Goal: Task Accomplishment & Management: Use online tool/utility

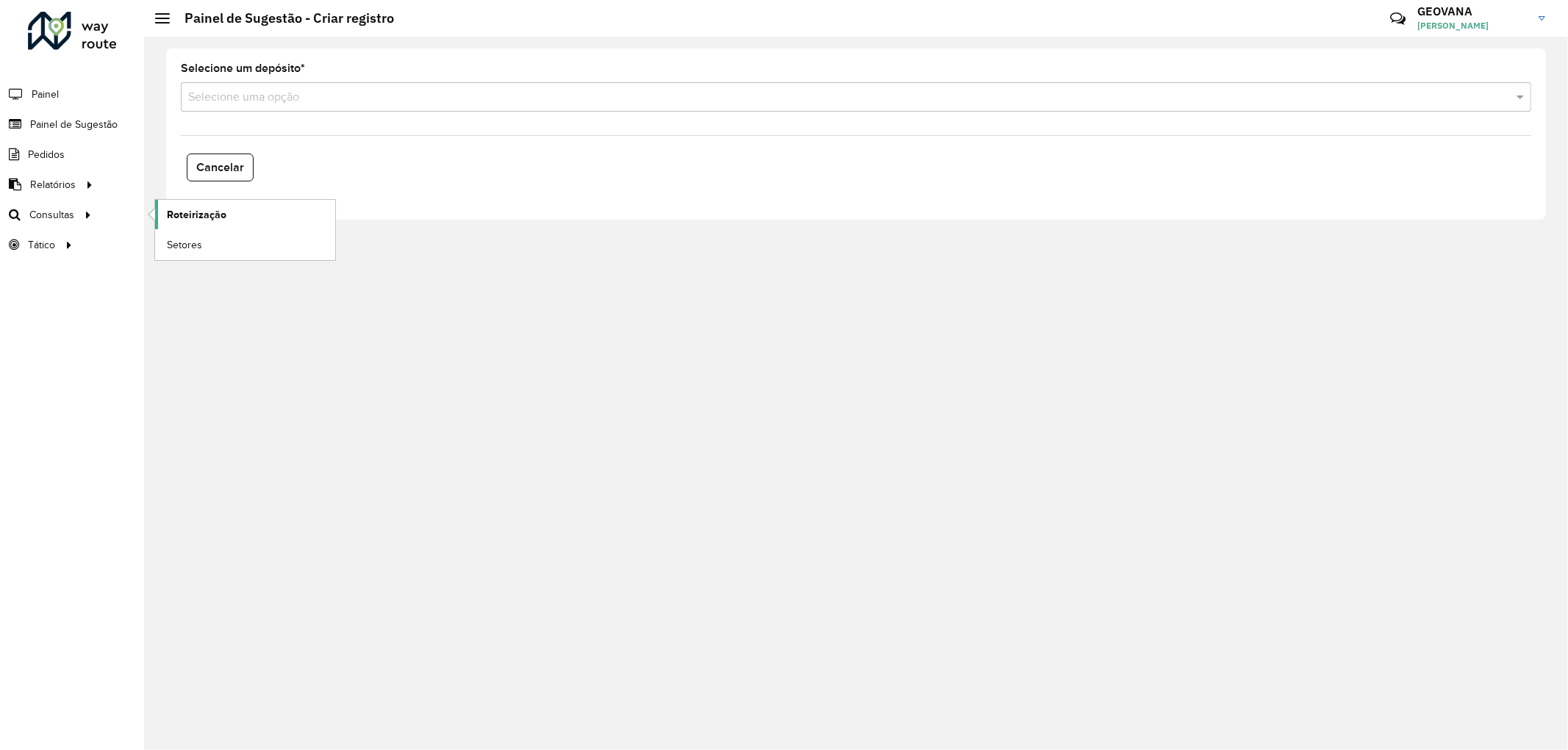
click at [173, 223] on span "Roteirização" at bounding box center [196, 215] width 59 height 15
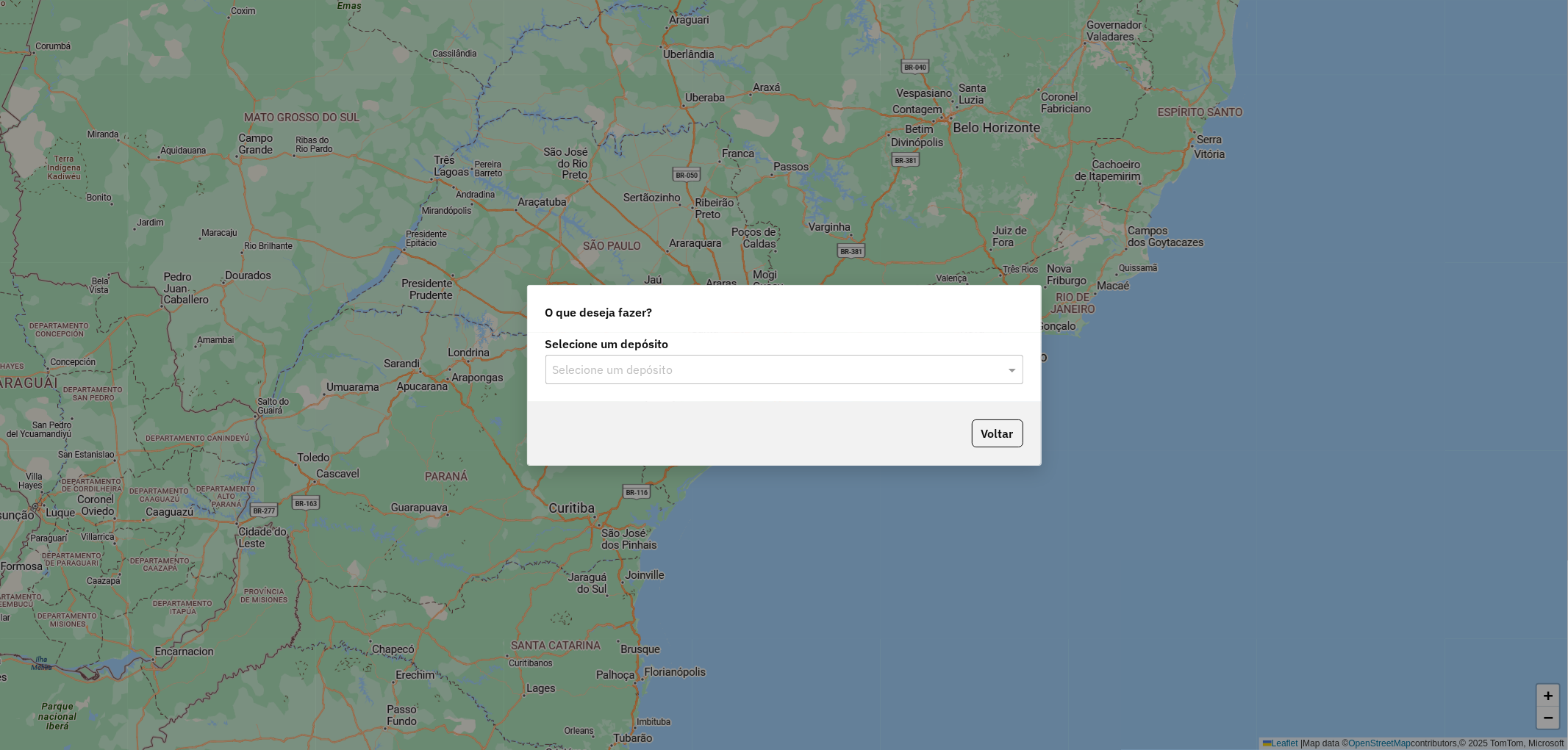
click at [635, 364] on input "text" at bounding box center [770, 370] width 434 height 17
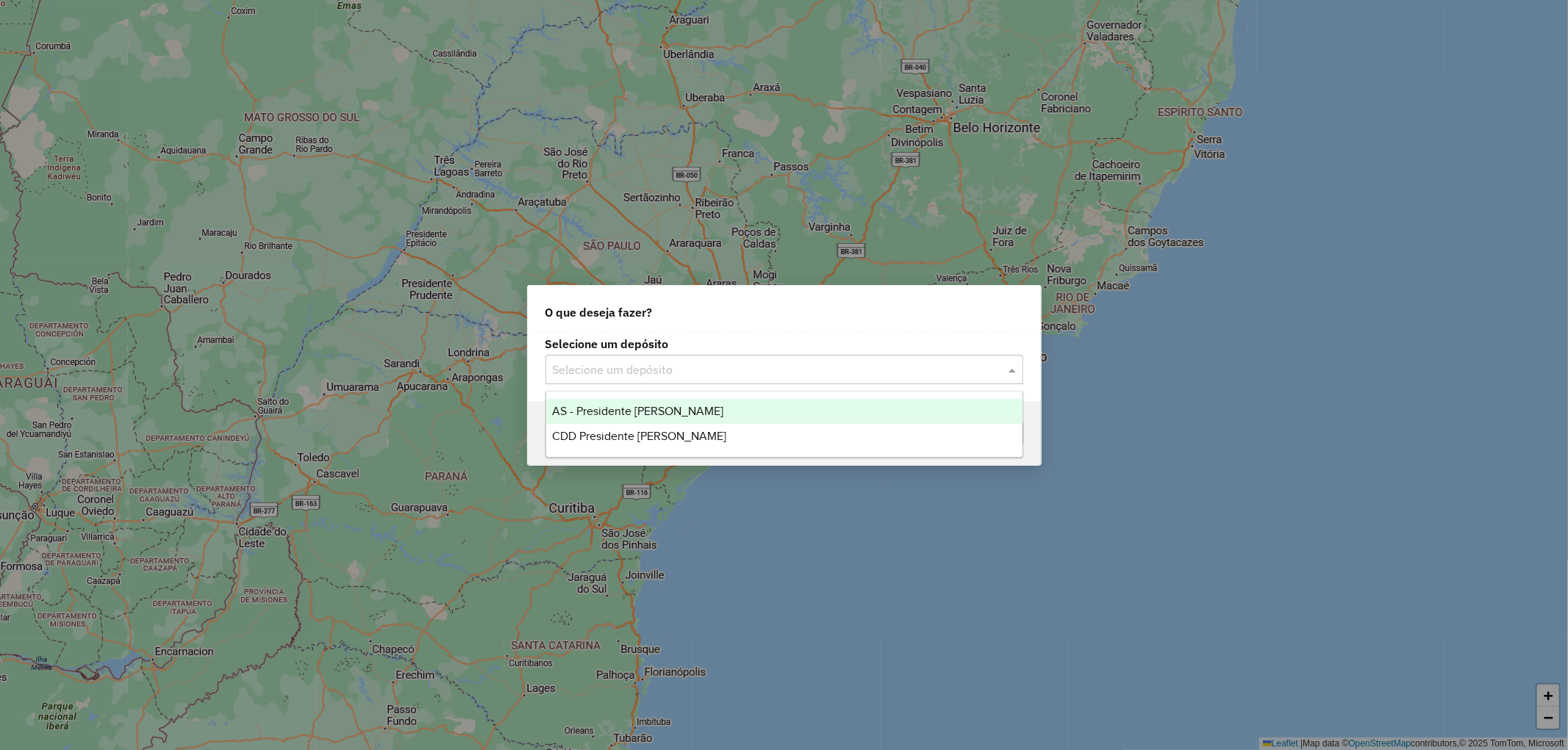
click at [632, 406] on span "AS - Presidente [PERSON_NAME]" at bounding box center [637, 411] width 171 height 13
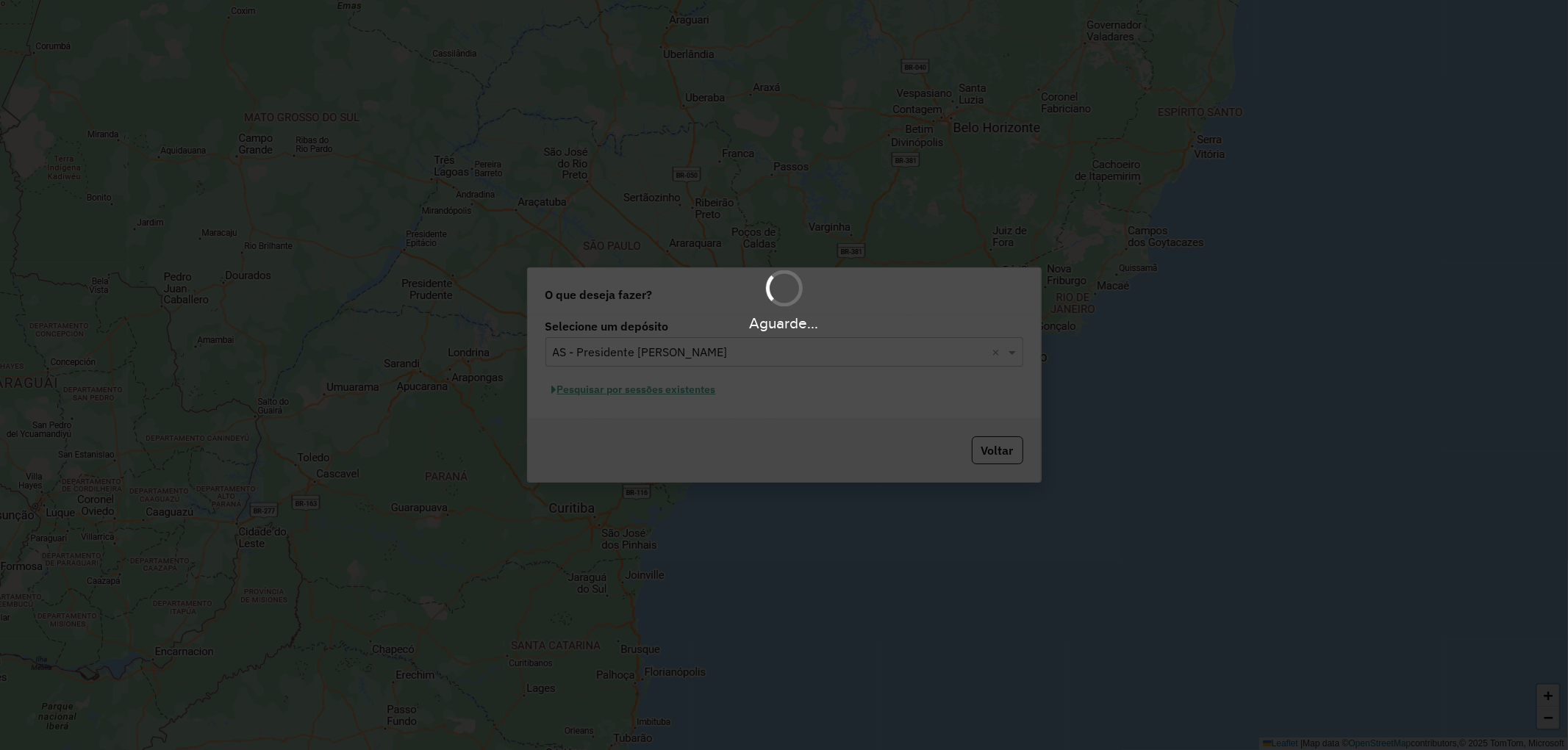
click at [655, 347] on div "Aguarde..." at bounding box center [784, 375] width 1568 height 750
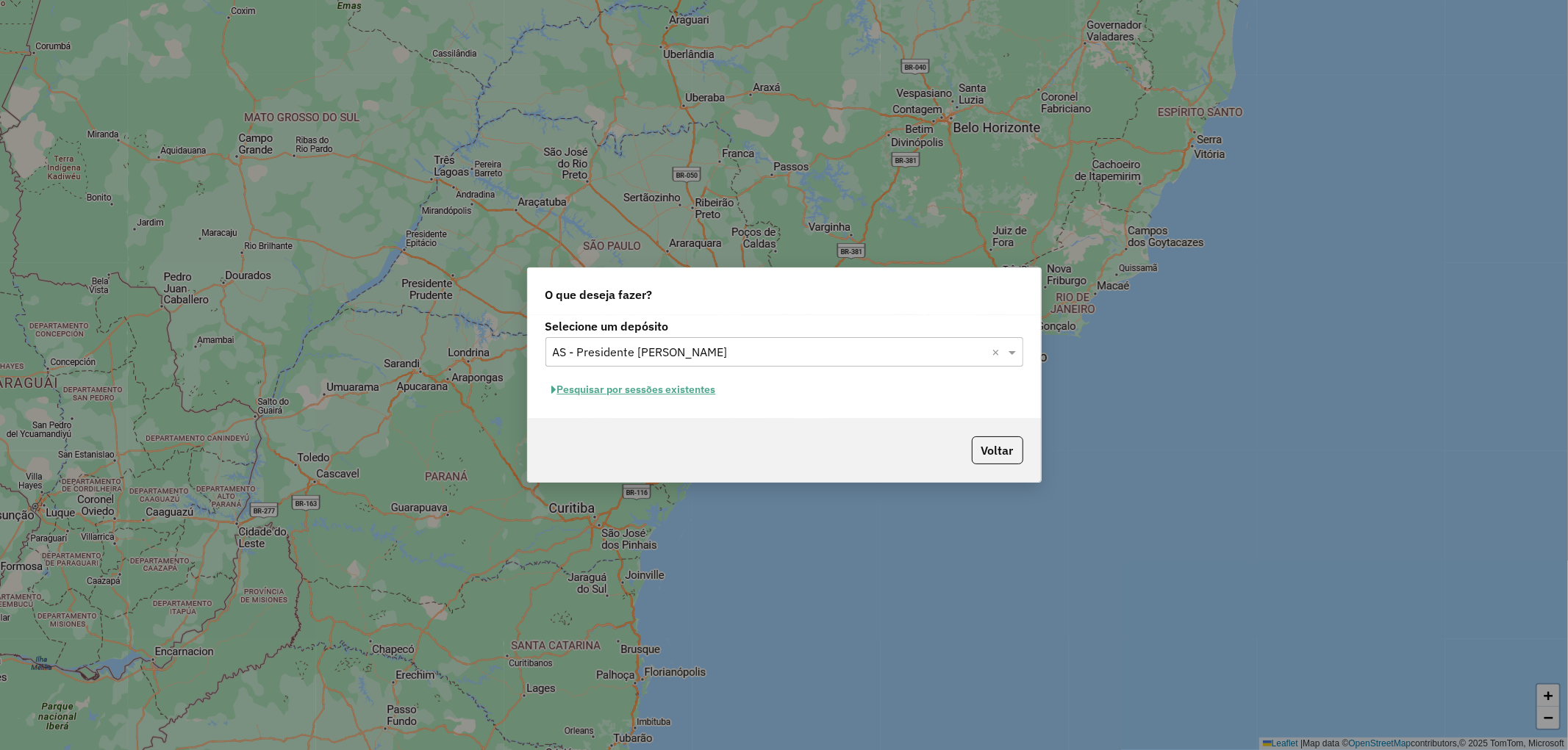
click at [655, 347] on input "text" at bounding box center [770, 352] width 434 height 17
click at [611, 414] on span "CDD Presidente [PERSON_NAME]" at bounding box center [639, 419] width 174 height 13
click at [659, 389] on button "Pesquisar por sessões existentes" at bounding box center [634, 390] width 177 height 22
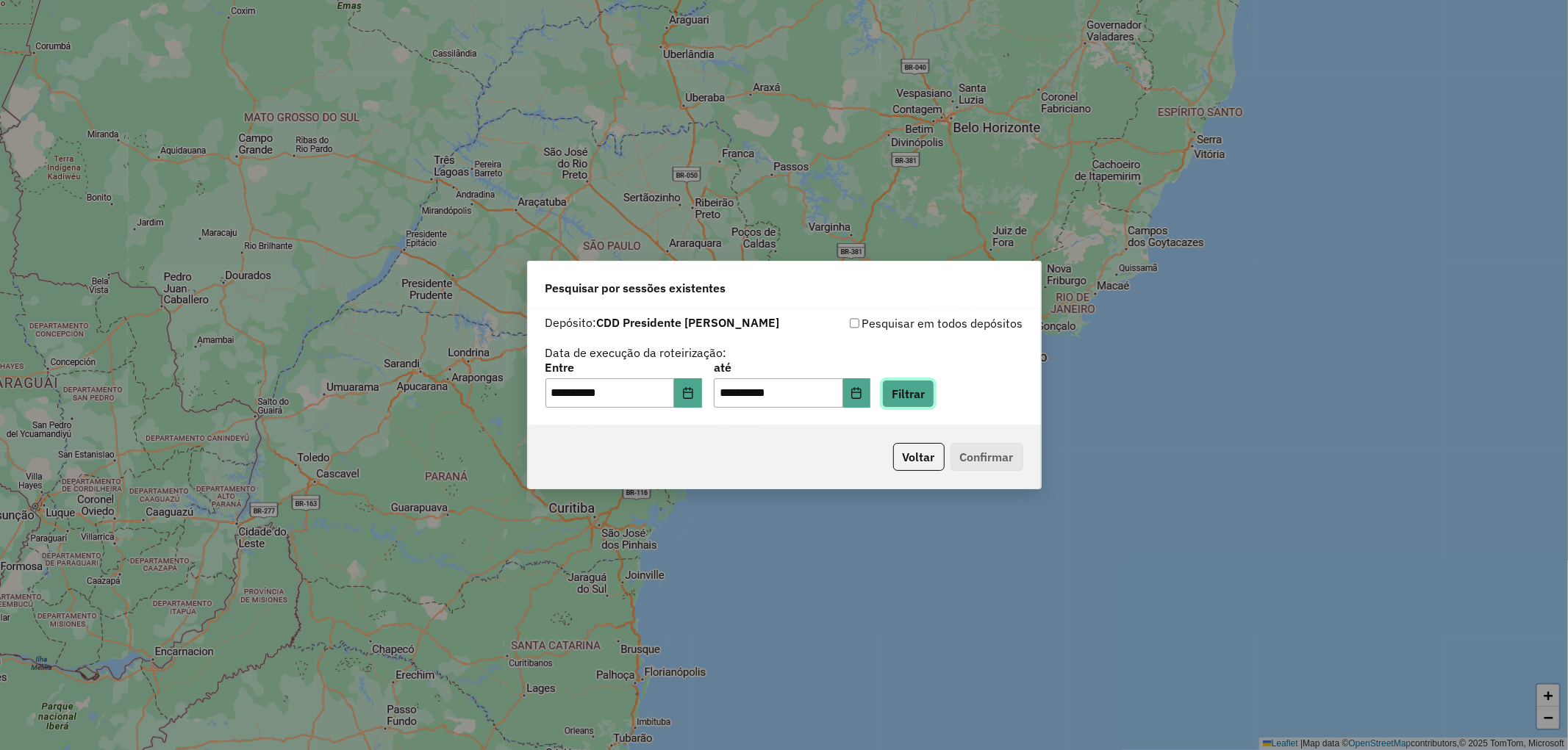
click at [925, 389] on button "Filtrar" at bounding box center [908, 394] width 53 height 28
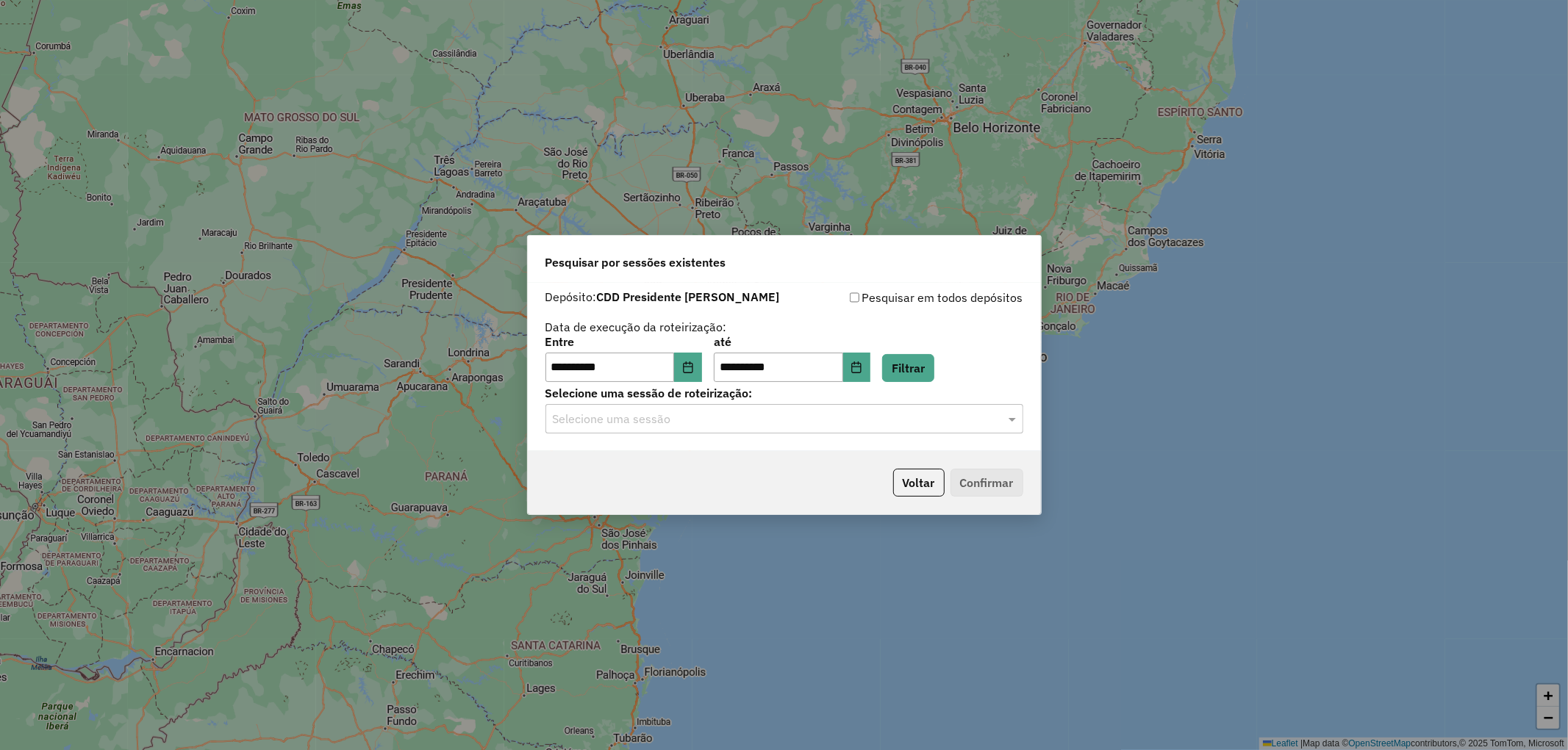
click at [635, 427] on input "text" at bounding box center [770, 419] width 434 height 17
click at [642, 461] on span "1294223 - [DATE] 19:29" at bounding box center [610, 461] width 118 height 13
click at [987, 484] on button "Confirmar" at bounding box center [987, 483] width 73 height 28
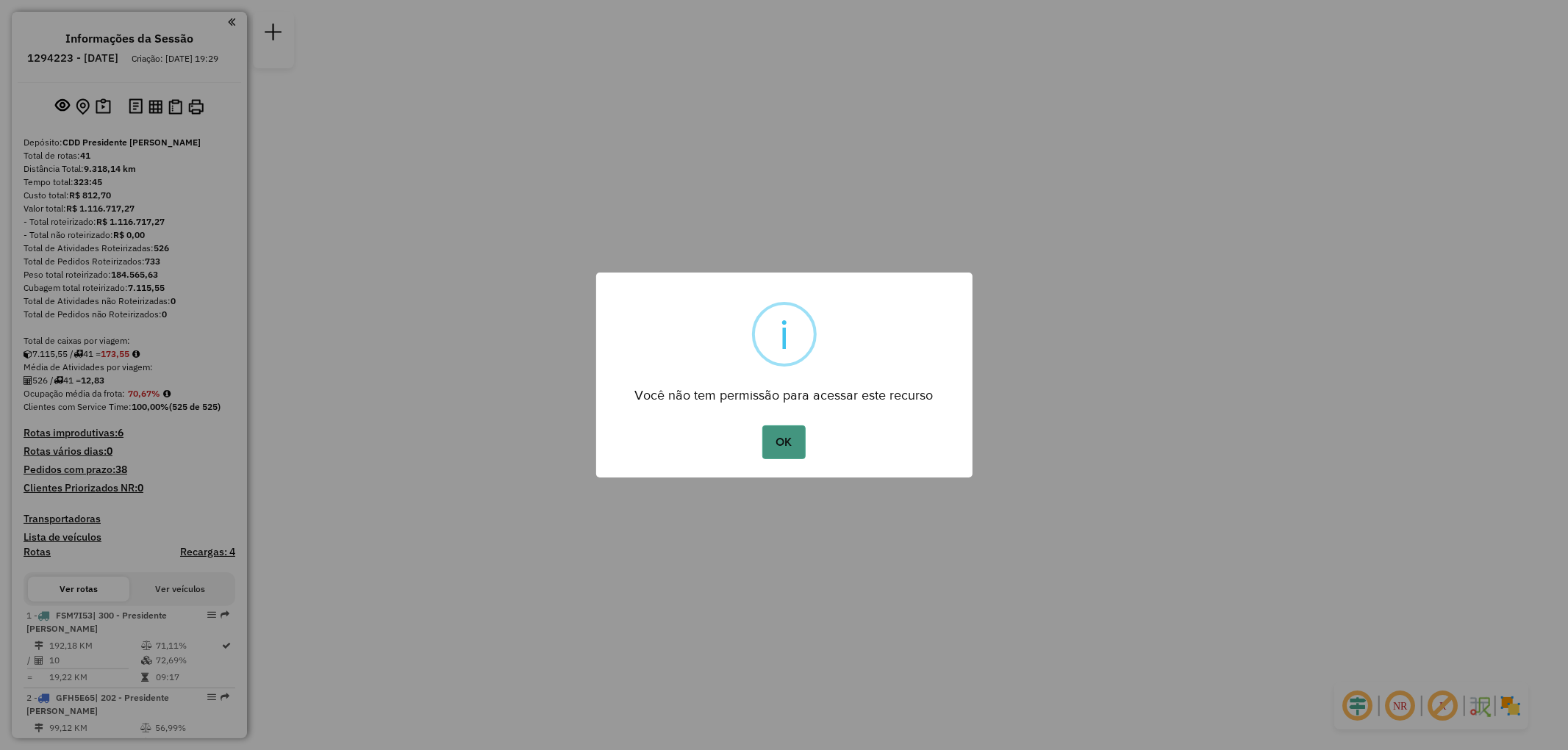
click at [780, 437] on button "OK" at bounding box center [784, 442] width 43 height 34
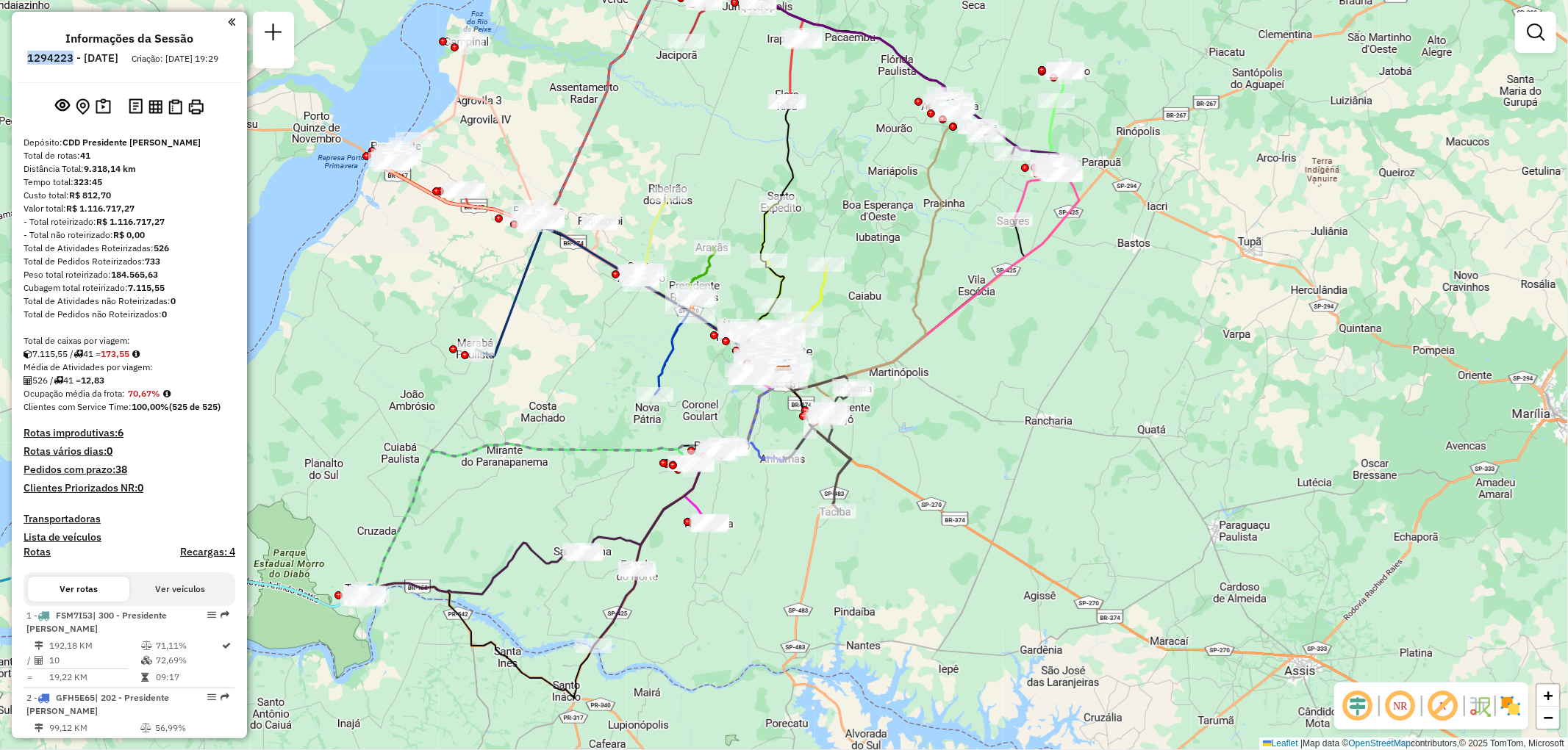
drag, startPoint x: 65, startPoint y: 56, endPoint x: 113, endPoint y: 59, distance: 48.1
click at [113, 59] on li "1294223 - 14/10/2025" at bounding box center [72, 61] width 98 height 19
copy h6 "1294223"
